Goal: Task Accomplishment & Management: Use online tool/utility

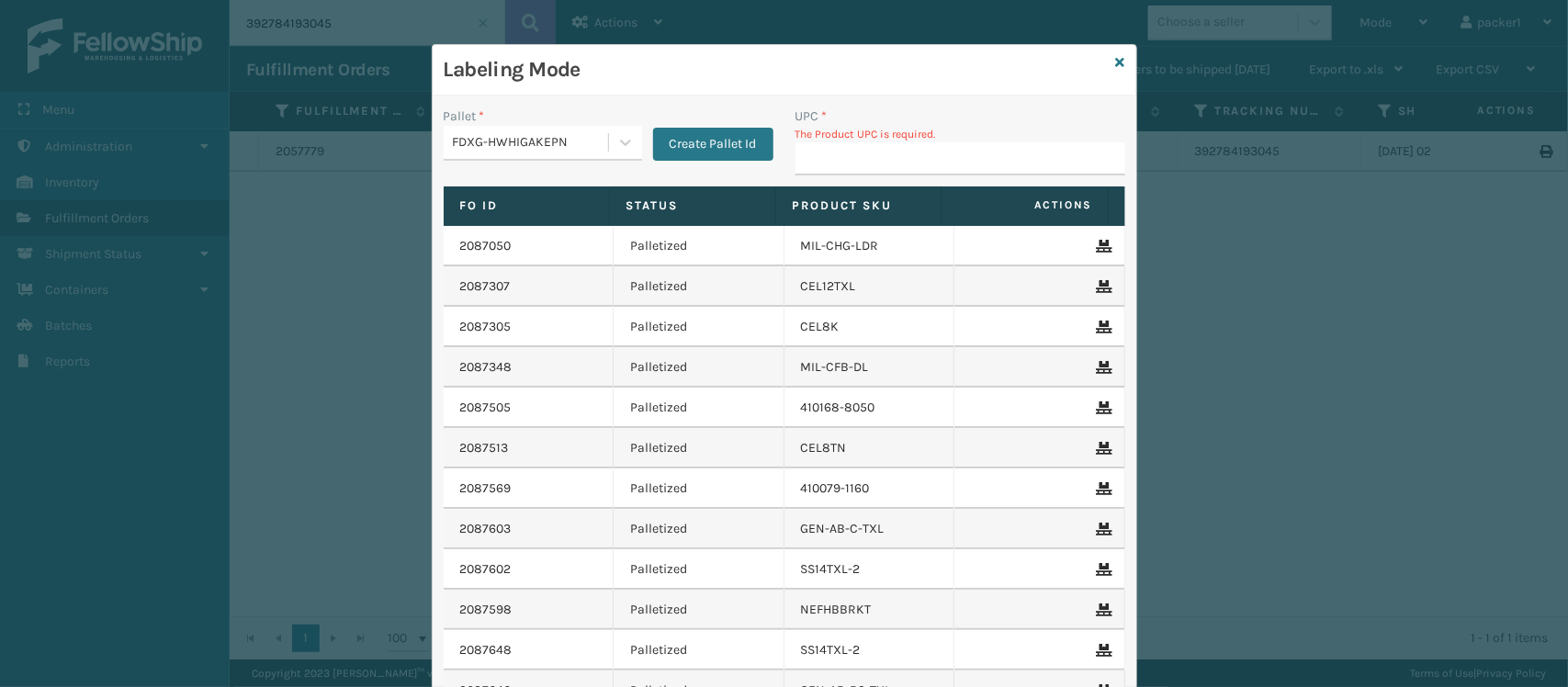
click at [530, 126] on div "FDXG-HWHIGAKEPN" at bounding box center [543, 143] width 198 height 35
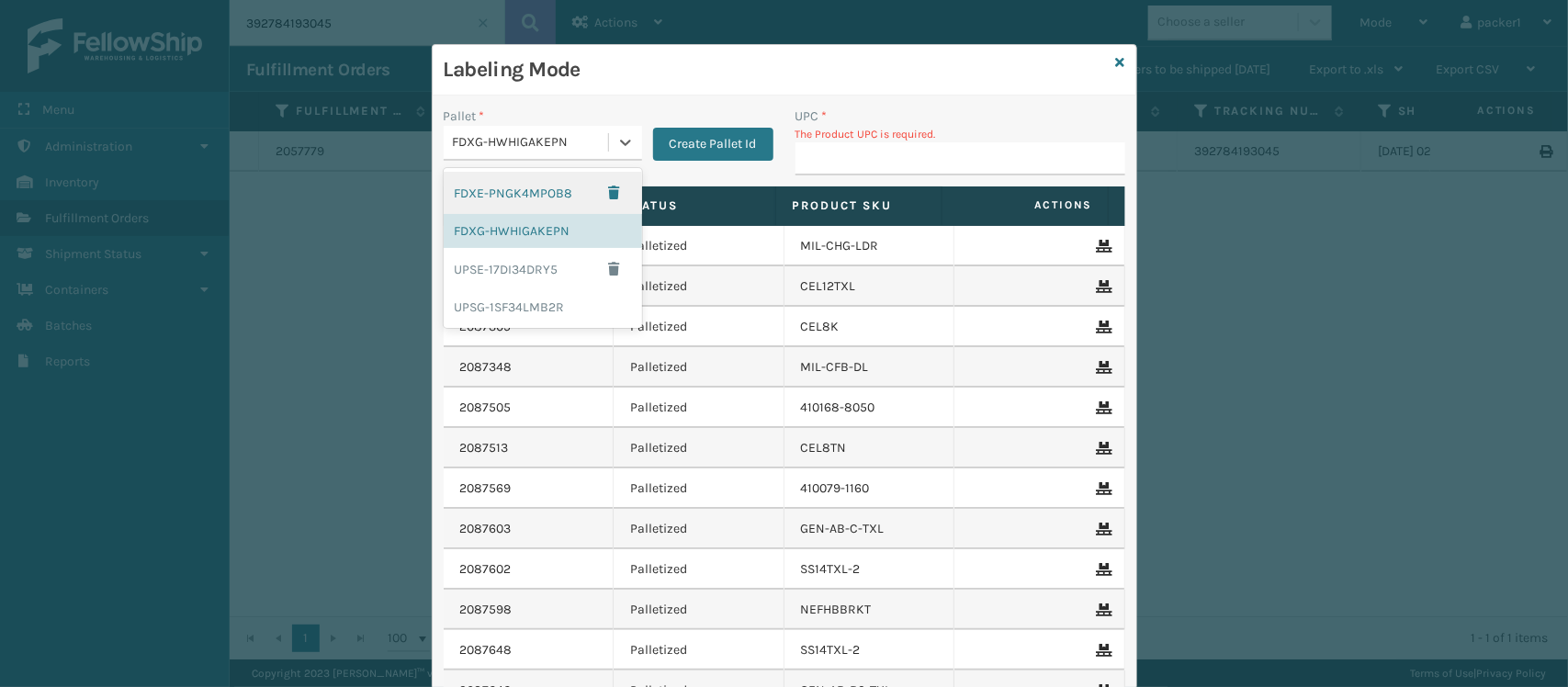
click at [530, 126] on div "FDXG-HWHIGAKEPN" at bounding box center [543, 143] width 198 height 35
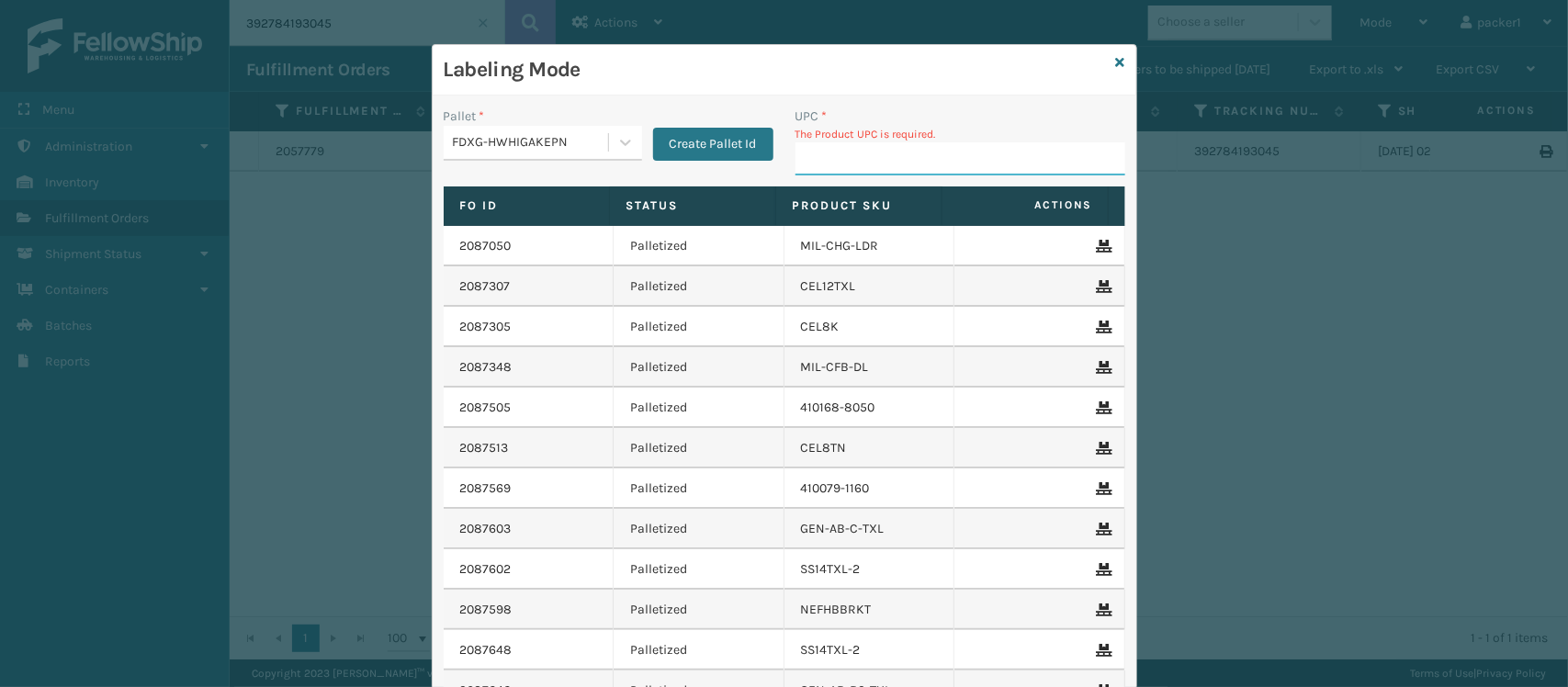
click at [848, 168] on input "UPC *" at bounding box center [961, 159] width 329 height 33
click at [848, 167] on input "UPC *" at bounding box center [961, 159] width 329 height 33
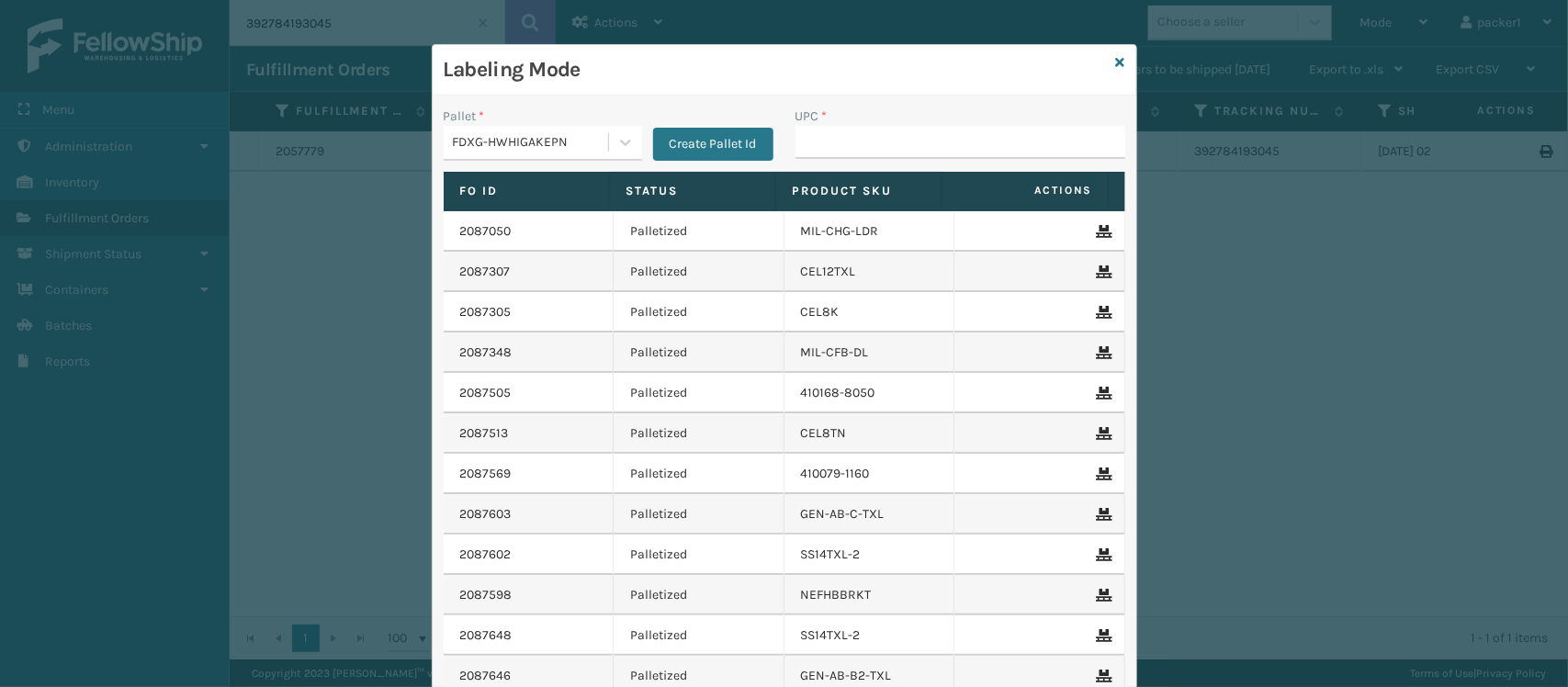
drag, startPoint x: 843, startPoint y: 136, endPoint x: 810, endPoint y: 140, distance: 33.2
click at [810, 140] on input "UPC *" at bounding box center [961, 142] width 329 height 33
type input "SSSIDERAILS-NLPSERIESX4"
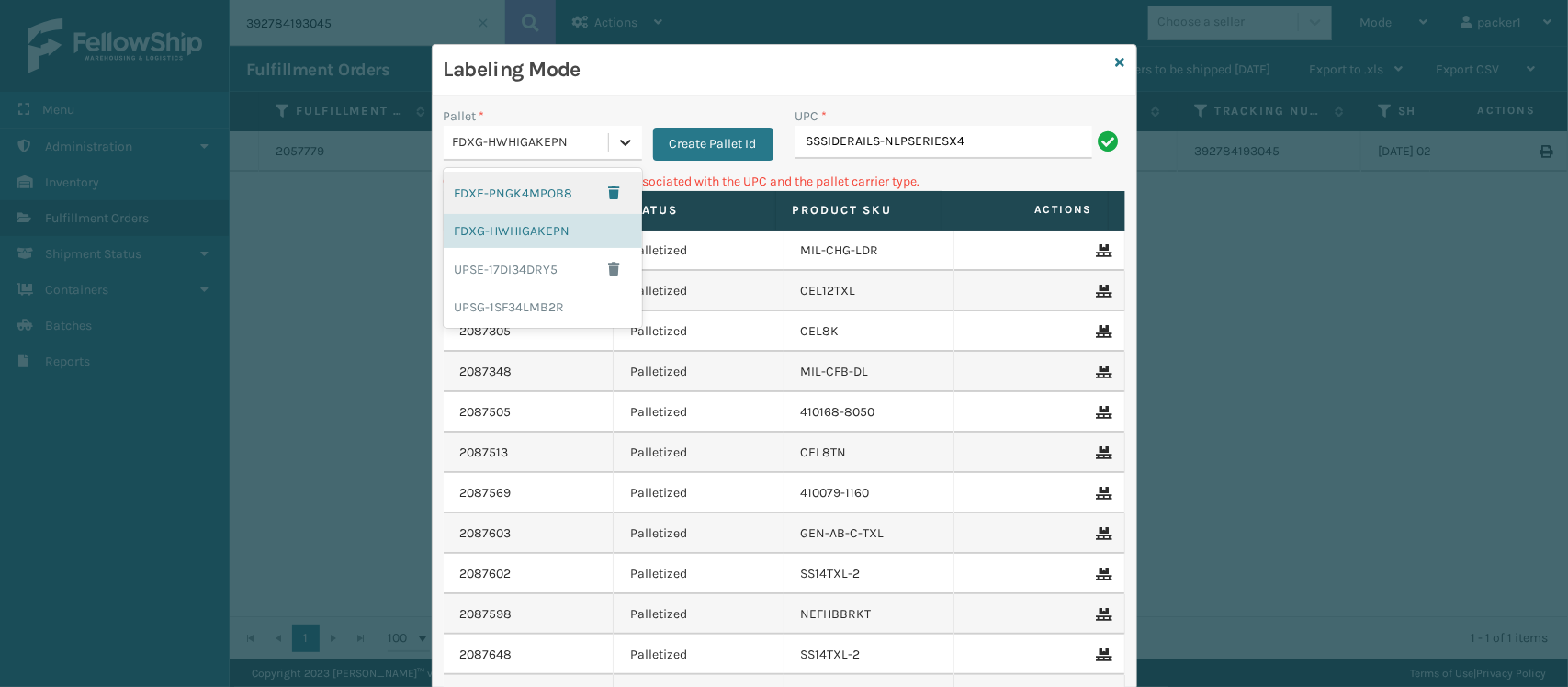
click at [613, 159] on div at bounding box center [625, 142] width 33 height 33
click at [525, 303] on div "UPSG-1SF34LMB2R" at bounding box center [543, 307] width 198 height 34
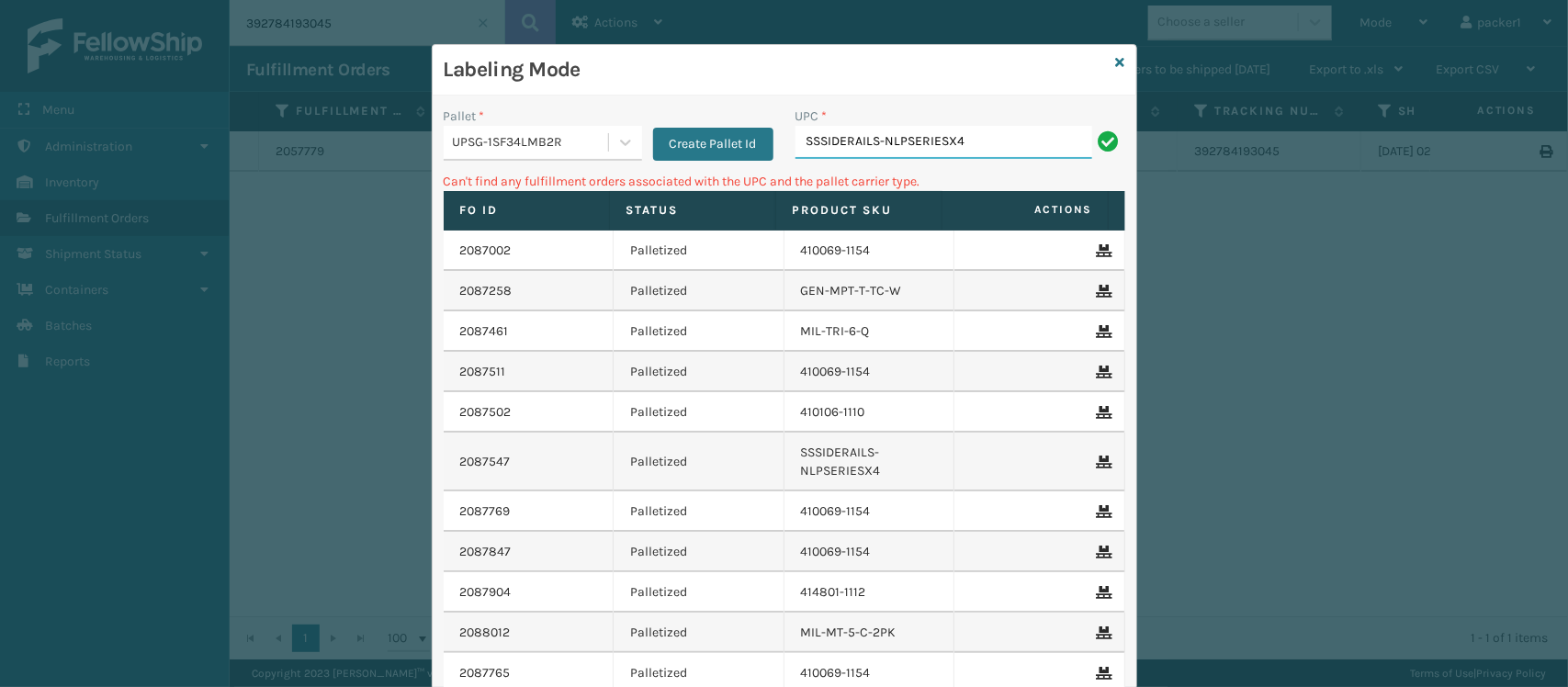
click at [979, 148] on input "SSSIDERAILS-NLPSERIESX4" at bounding box center [944, 142] width 297 height 33
click at [979, 148] on input "840985112622" at bounding box center [944, 142] width 297 height 33
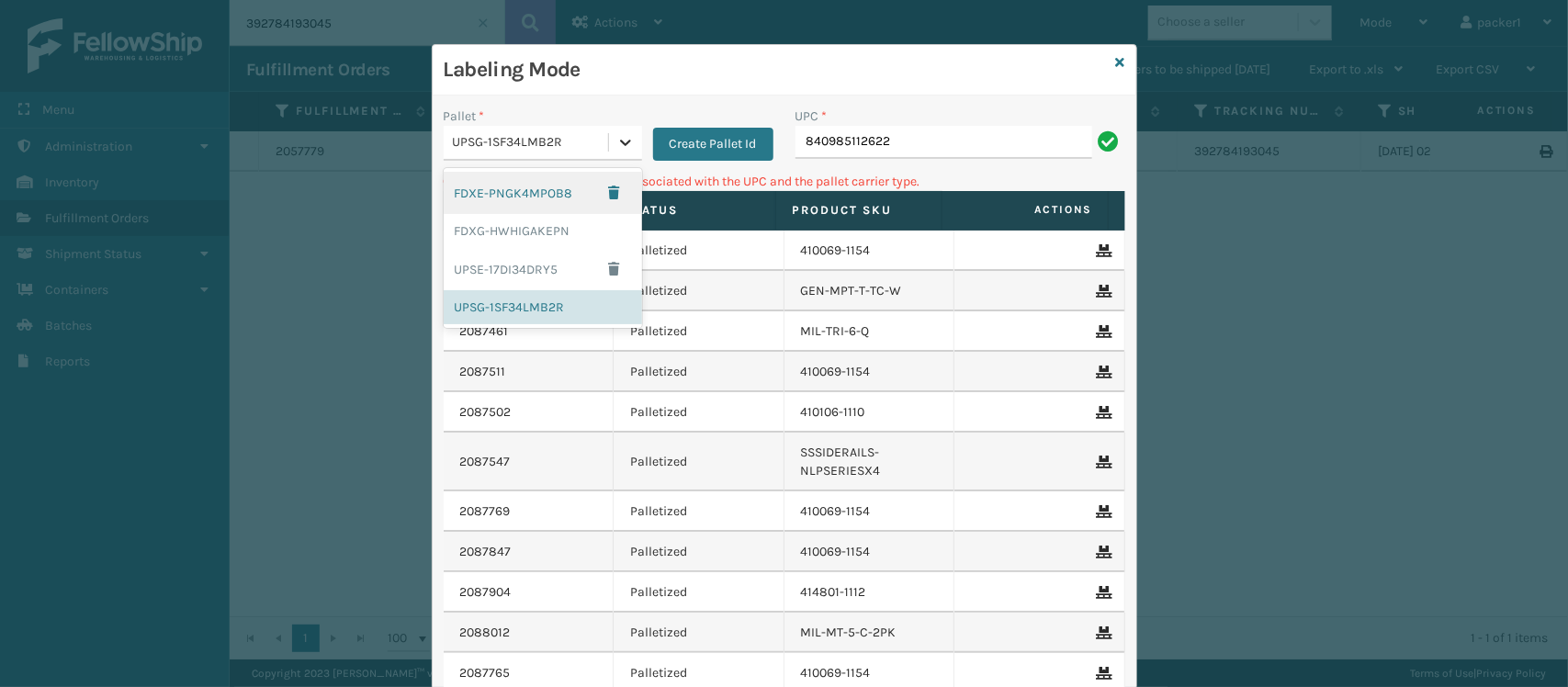
click at [617, 136] on icon at bounding box center [625, 142] width 18 height 18
click at [528, 216] on div "FDXG-HWHIGAKEPN" at bounding box center [543, 231] width 198 height 34
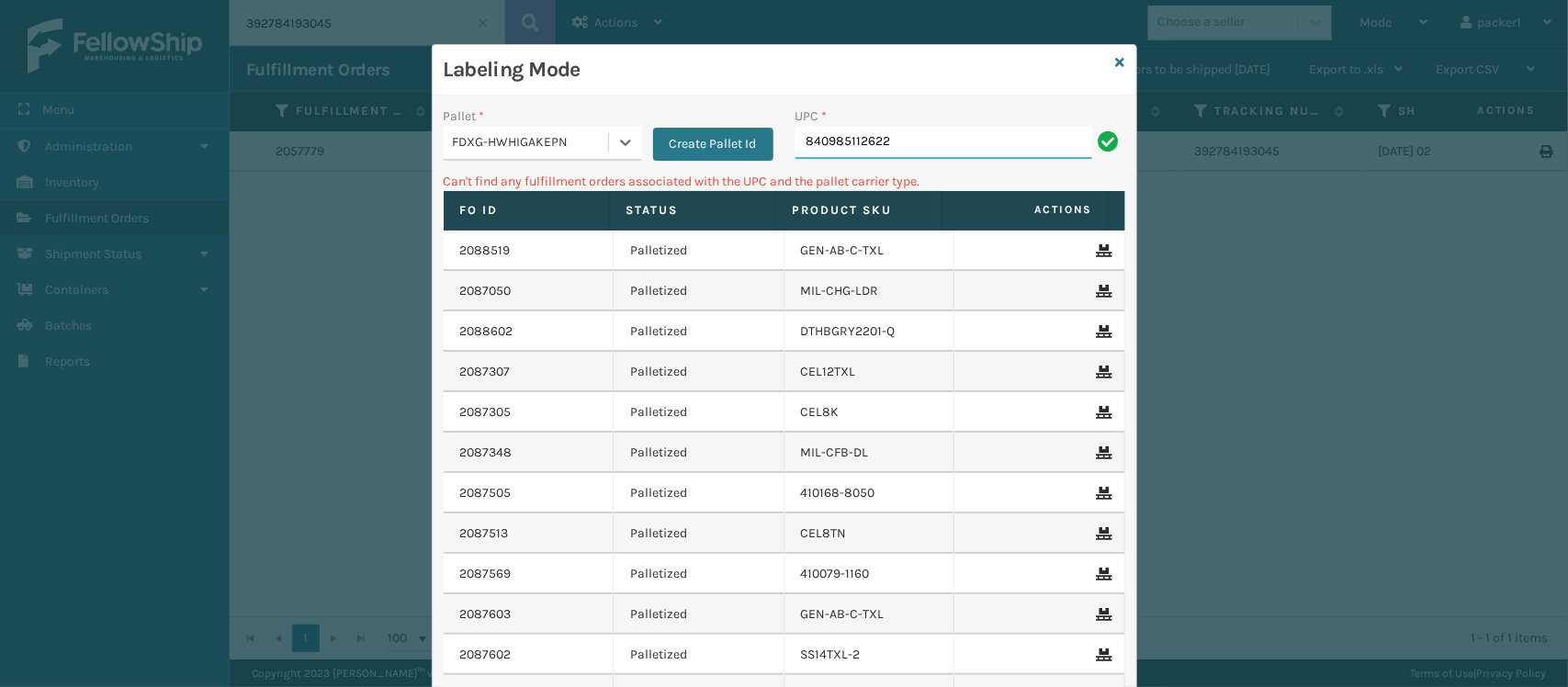
click at [929, 154] on input "840985112622" at bounding box center [944, 142] width 297 height 33
